Goal: Find specific page/section: Find specific page/section

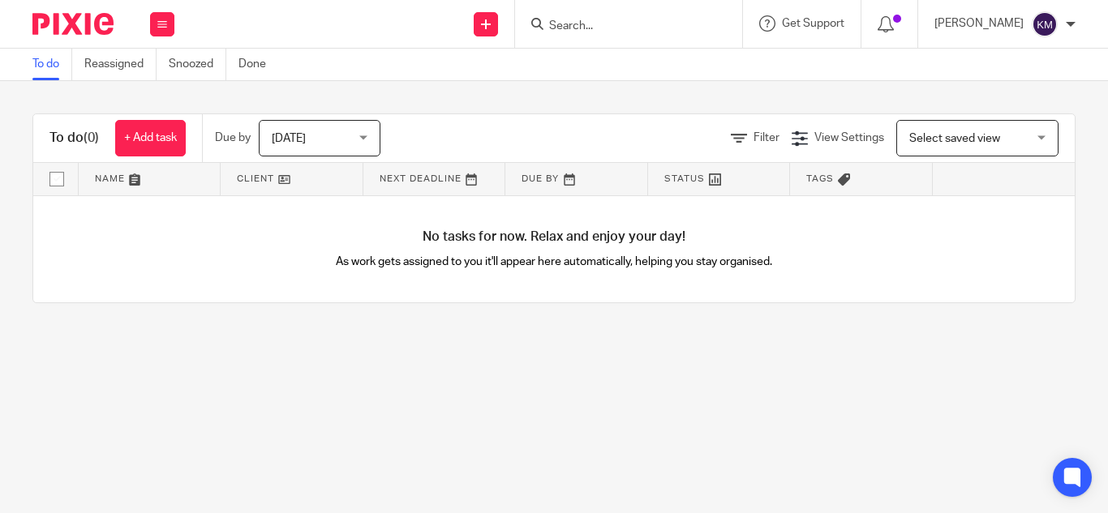
click at [548, 25] on input "Search" at bounding box center [621, 26] width 146 height 15
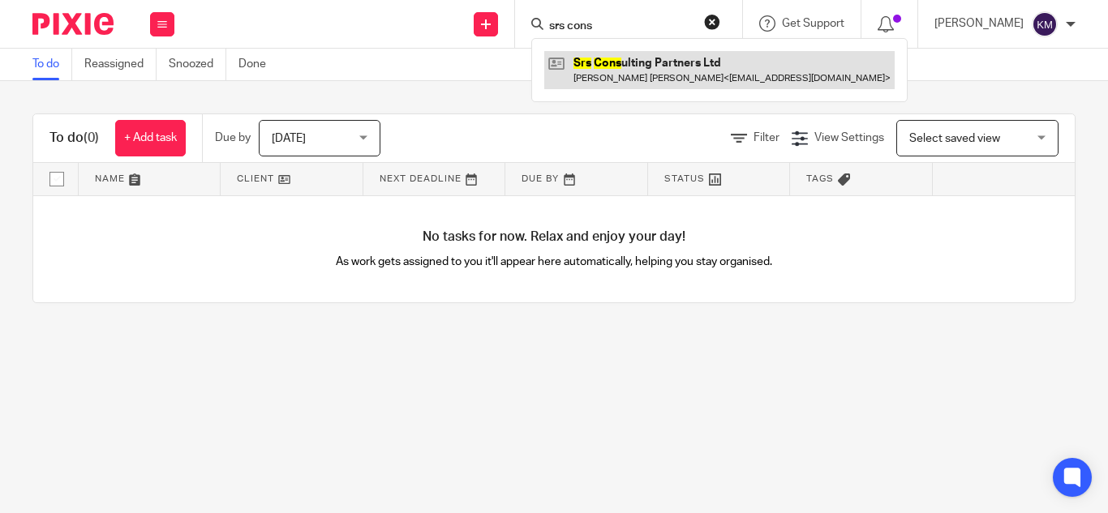
type input "srs cons"
click at [565, 77] on link at bounding box center [719, 69] width 350 height 37
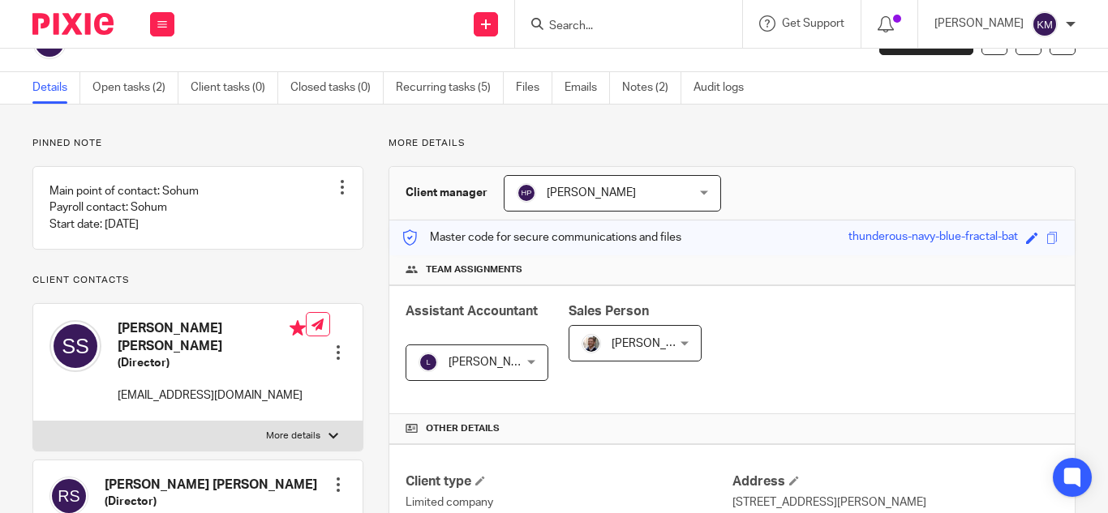
scroll to position [35, 0]
click at [1046, 238] on div "Save thunderous-navy-blue-fractal-bat" at bounding box center [955, 239] width 214 height 19
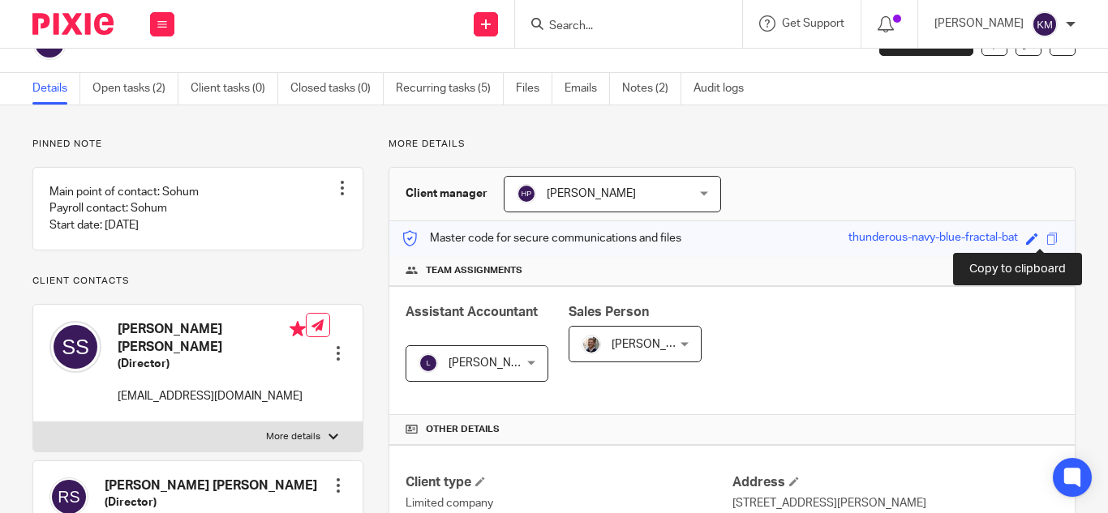
click at [1046, 238] on span at bounding box center [1052, 239] width 12 height 12
